Goal: Task Accomplishment & Management: Use online tool/utility

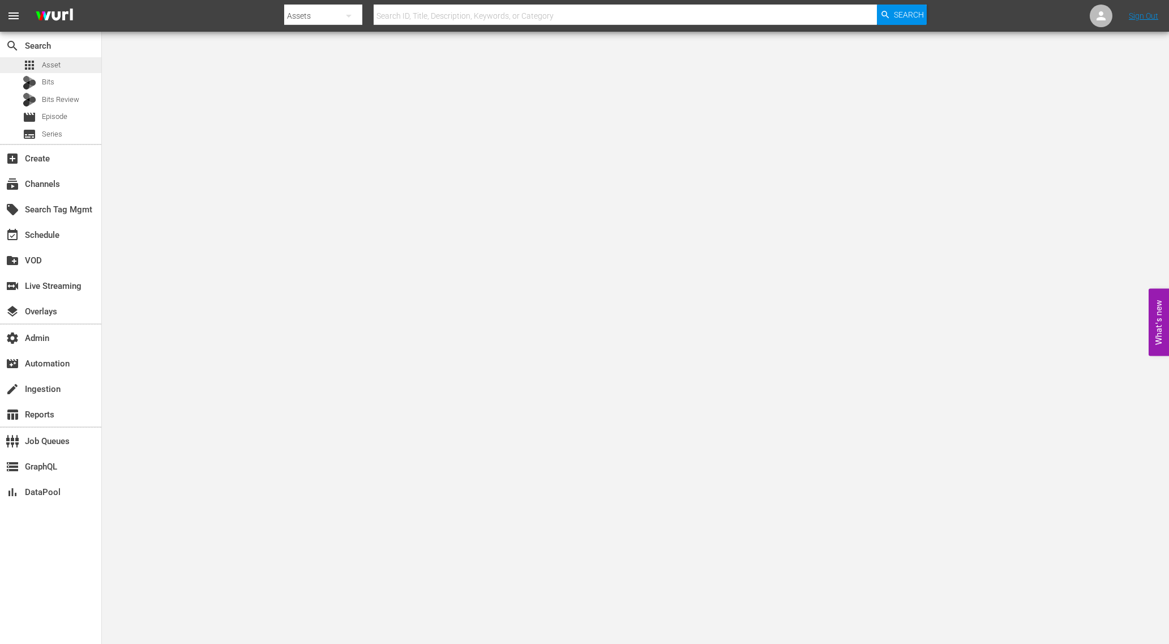
click at [58, 61] on span "Asset" at bounding box center [51, 64] width 19 height 11
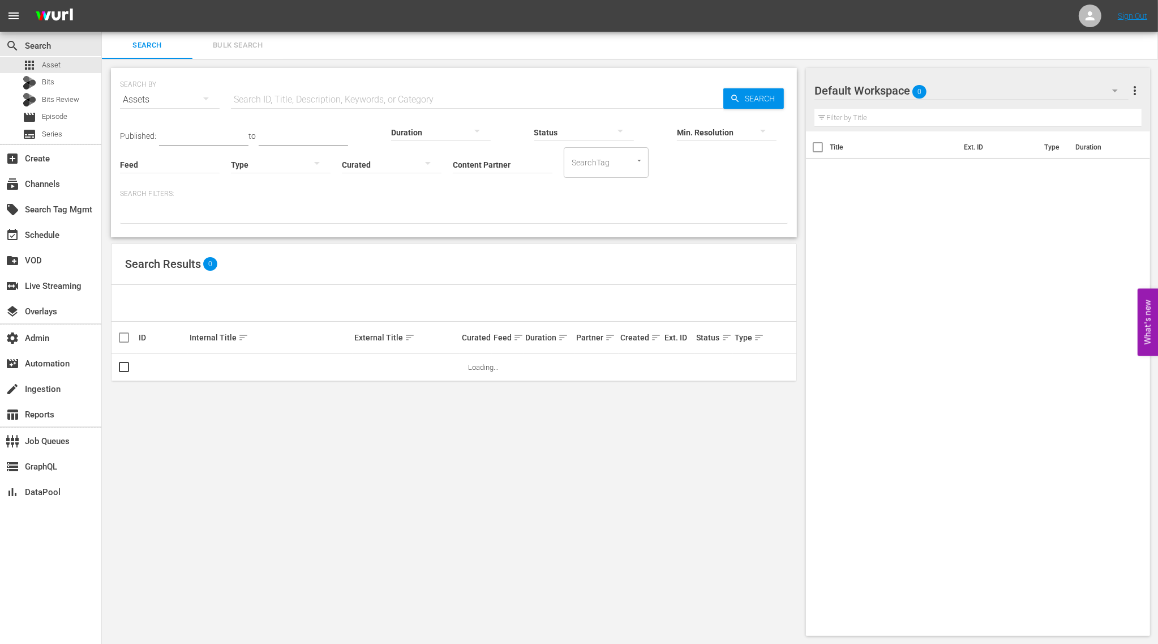
click at [391, 106] on div "Duration" at bounding box center [441, 125] width 100 height 41
click at [48, 182] on div "subscriptions Channels" at bounding box center [31, 182] width 63 height 10
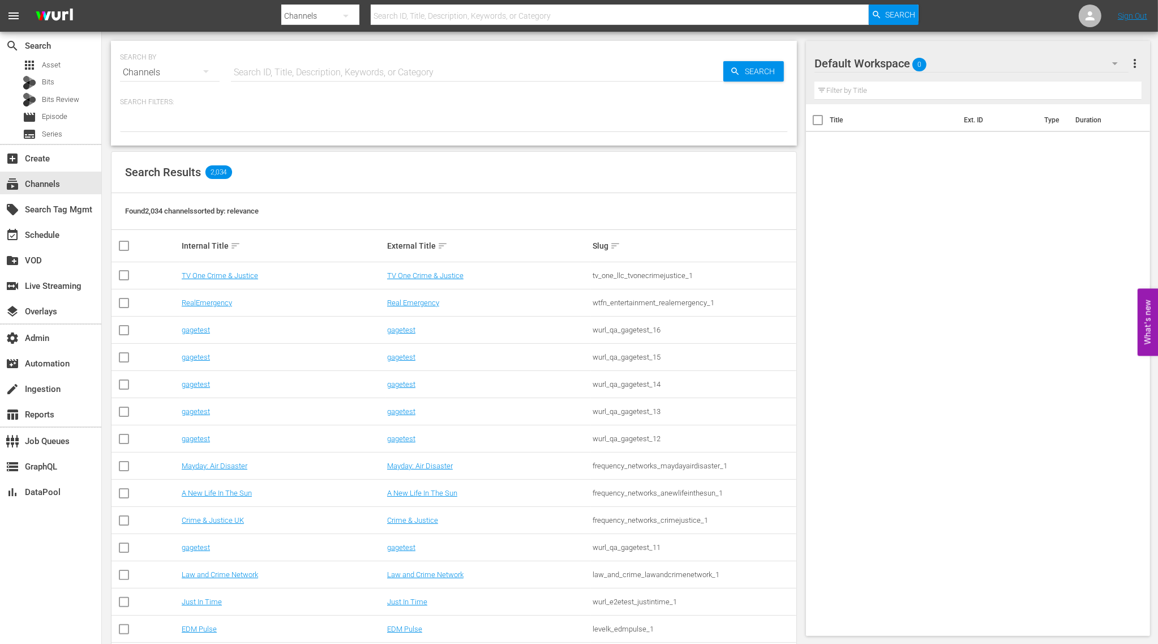
click at [332, 61] on input "text" at bounding box center [477, 72] width 492 height 27
type input "bloodline"
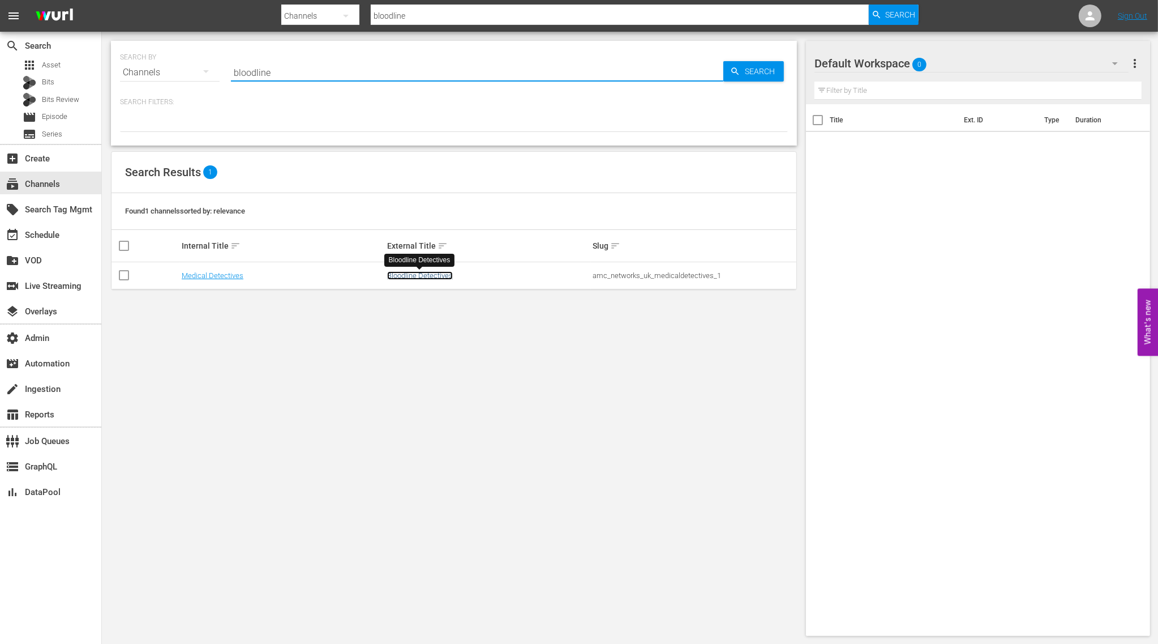
click at [411, 277] on link "Bloodline Detectives" at bounding box center [420, 275] width 66 height 8
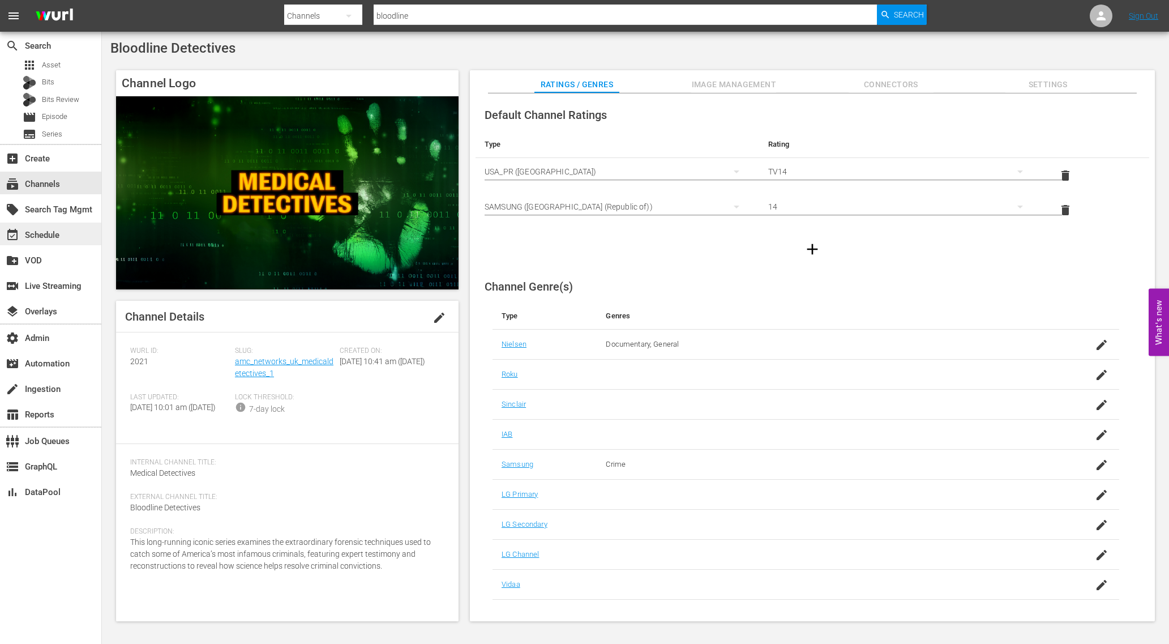
click at [48, 236] on div "event_available Schedule" at bounding box center [31, 233] width 63 height 10
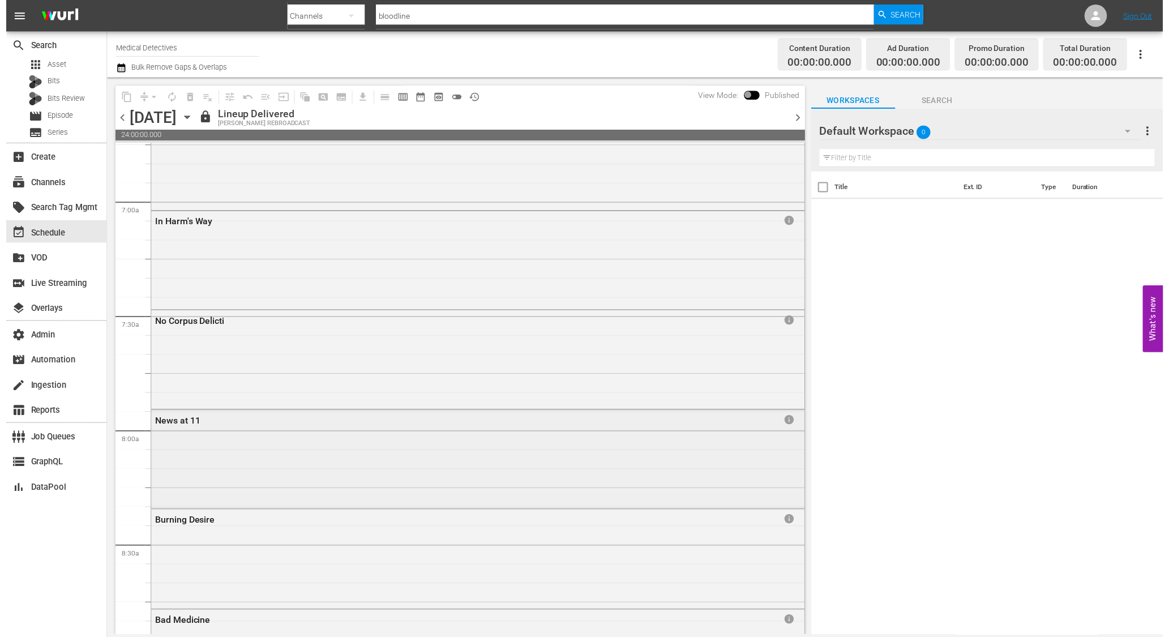
scroll to position [1798, 0]
